Goal: Task Accomplishment & Management: Complete application form

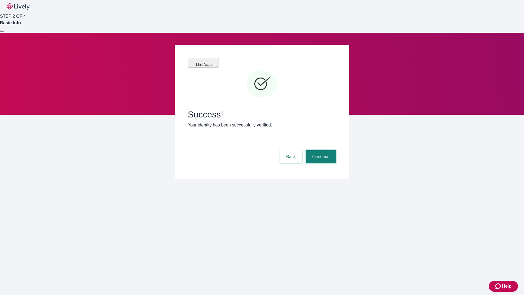
click at [320, 150] on button "Continue" at bounding box center [321, 156] width 31 height 13
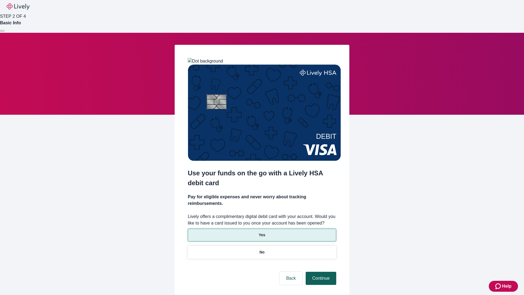
click at [262, 249] on p "No" at bounding box center [262, 252] width 5 height 6
click at [320, 272] on button "Continue" at bounding box center [321, 278] width 31 height 13
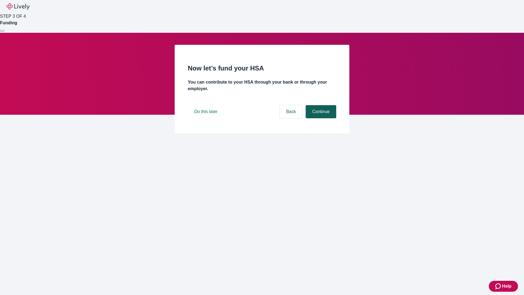
click at [320, 118] on button "Continue" at bounding box center [321, 111] width 31 height 13
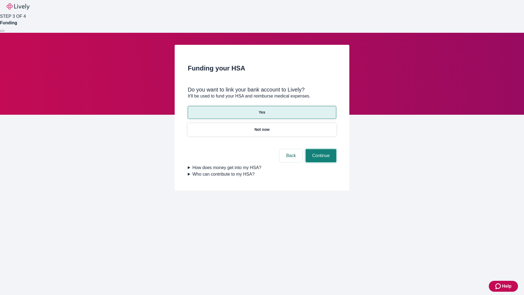
click at [320, 149] on button "Continue" at bounding box center [321, 155] width 31 height 13
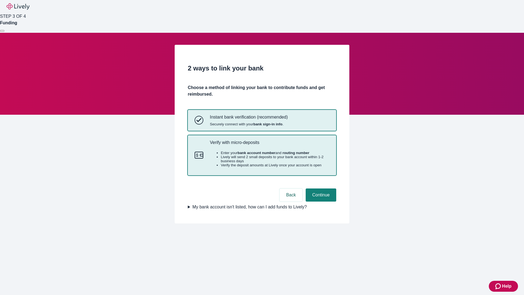
click at [269, 145] on p "Verify with micro-deposits" at bounding box center [270, 142] width 120 height 5
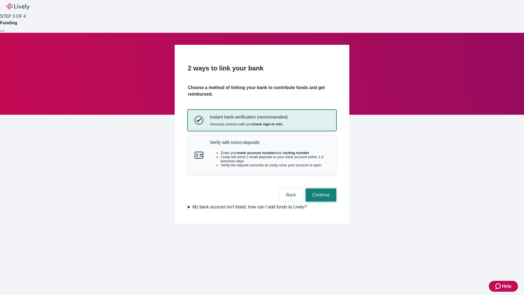
click at [320, 201] on button "Continue" at bounding box center [321, 194] width 31 height 13
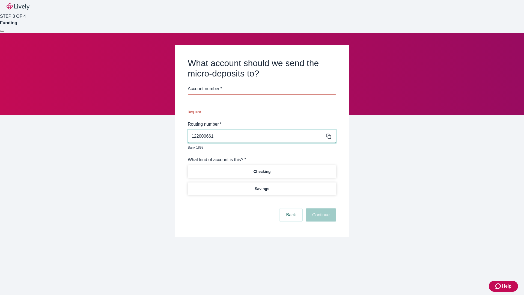
type input "122000661"
type input "499277"
click at [262, 169] on p "Checking" at bounding box center [261, 172] width 17 height 6
click at [320, 208] on button "Continue" at bounding box center [321, 214] width 31 height 13
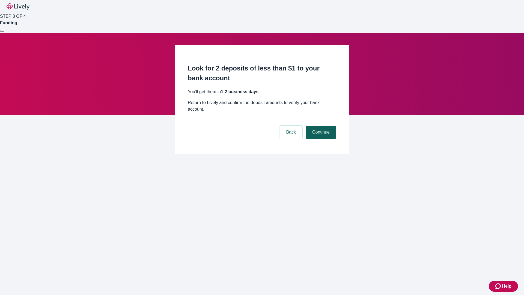
click at [320, 126] on button "Continue" at bounding box center [321, 132] width 31 height 13
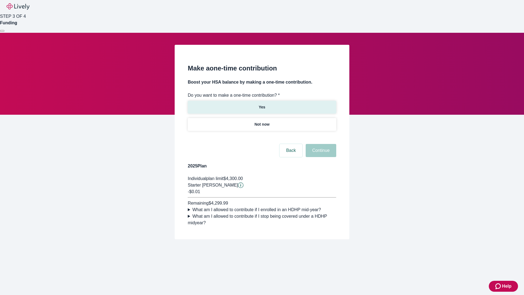
click at [262, 104] on p "Yes" at bounding box center [262, 107] width 7 height 6
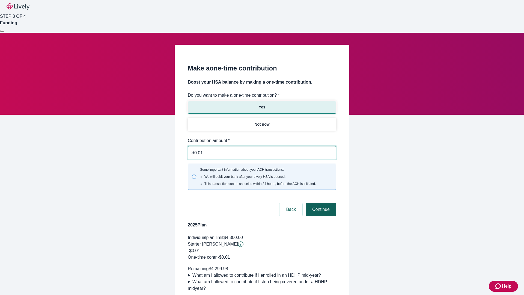
type input "0.01"
click at [320, 203] on button "Continue" at bounding box center [321, 209] width 31 height 13
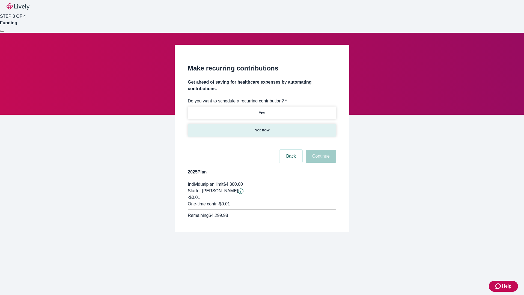
click at [262, 127] on p "Not now" at bounding box center [261, 130] width 15 height 6
click at [320, 150] on button "Continue" at bounding box center [321, 156] width 31 height 13
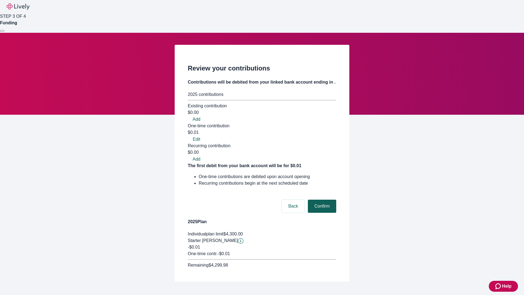
click at [321, 200] on button "Confirm" at bounding box center [322, 206] width 28 height 13
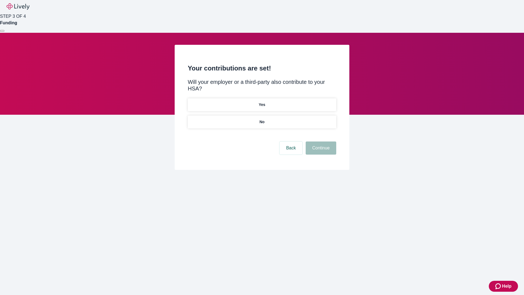
click at [262, 119] on p "No" at bounding box center [262, 122] width 5 height 6
click at [320, 141] on button "Continue" at bounding box center [321, 147] width 31 height 13
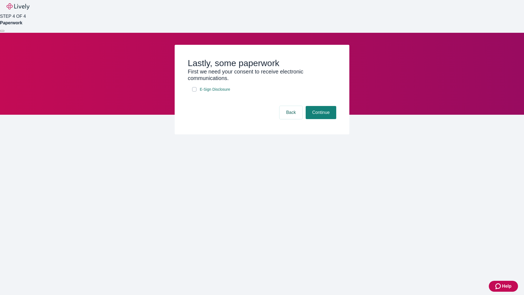
click at [194, 91] on input "E-Sign Disclosure" at bounding box center [194, 89] width 4 height 4
checkbox input "true"
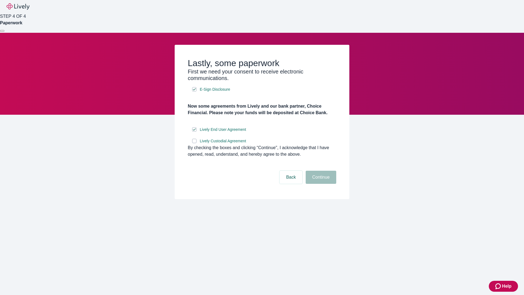
click at [194, 143] on input "Lively Custodial Agreement" at bounding box center [194, 141] width 4 height 4
checkbox input "true"
click at [320, 184] on button "Continue" at bounding box center [321, 177] width 31 height 13
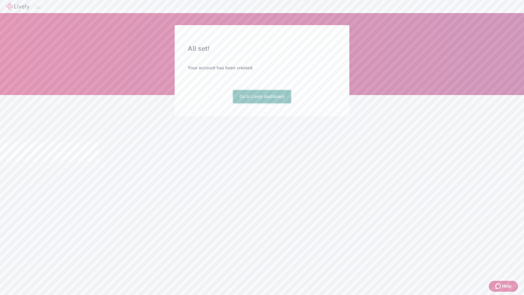
click at [262, 103] on link "Go to Lively dashboard" at bounding box center [262, 96] width 58 height 13
